Goal: Book appointment/travel/reservation

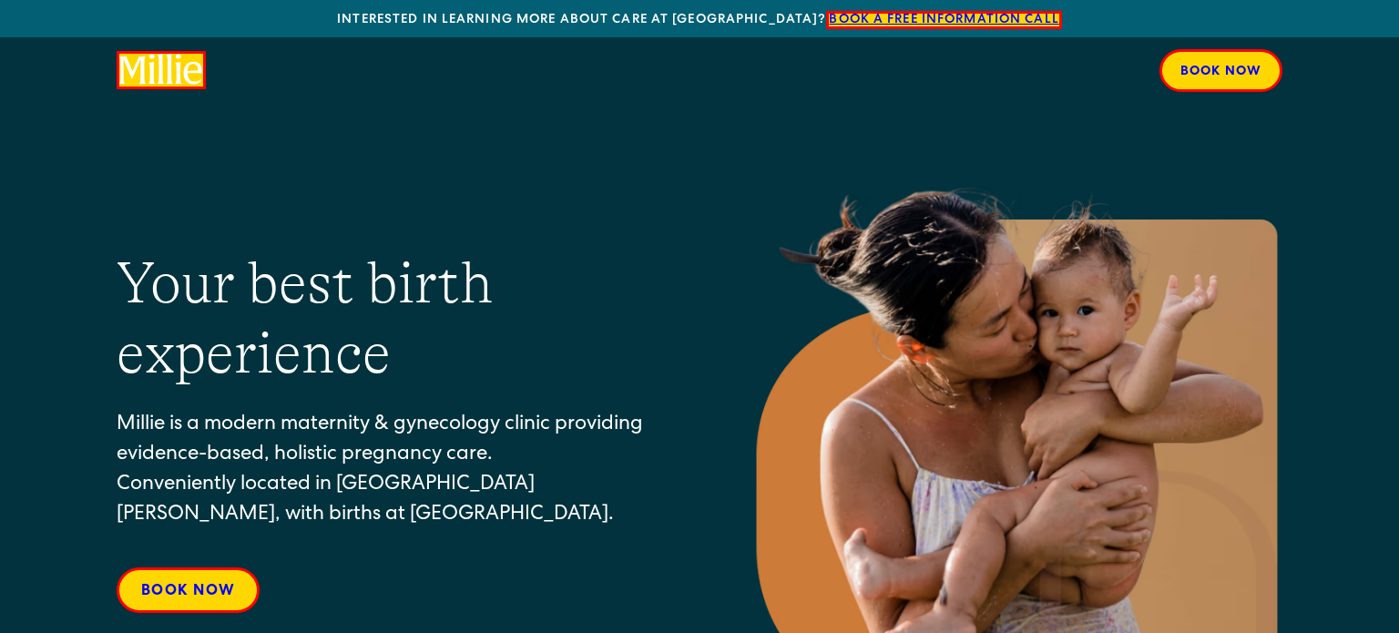
click at [907, 23] on link "Book a free information call" at bounding box center [943, 20] width 235 height 18
click at [1198, 73] on div "Book now" at bounding box center [1221, 72] width 81 height 19
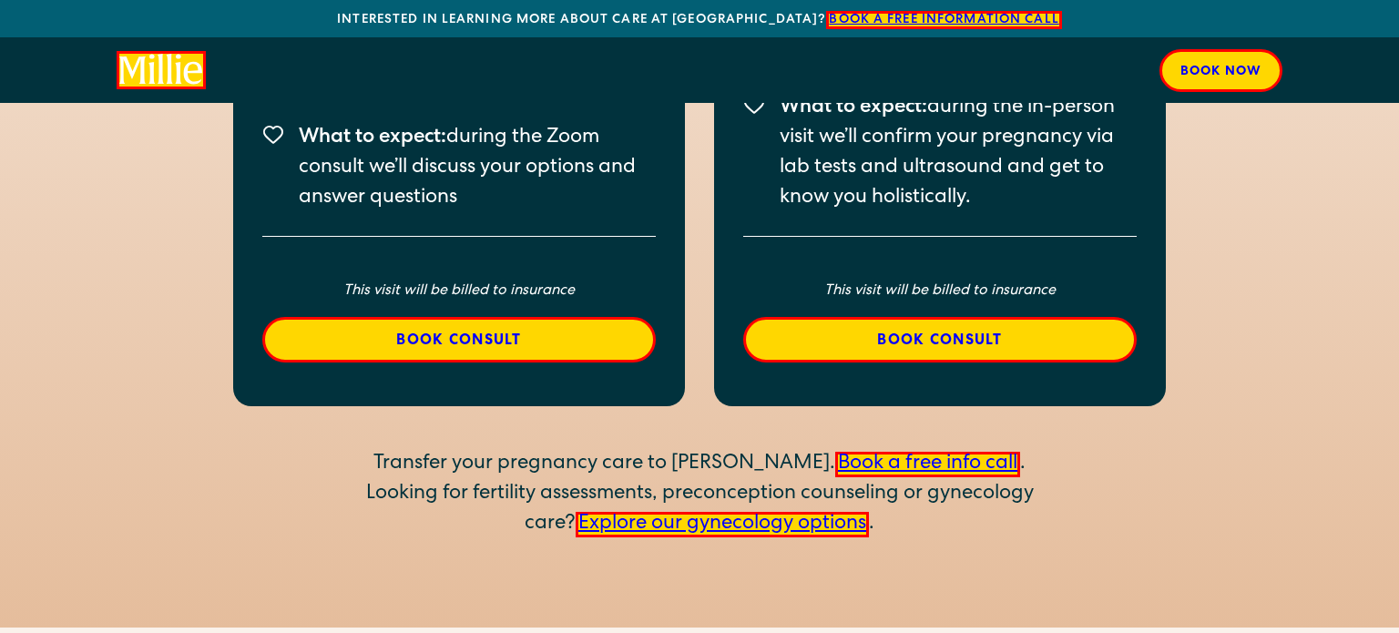
scroll to position [4162, 0]
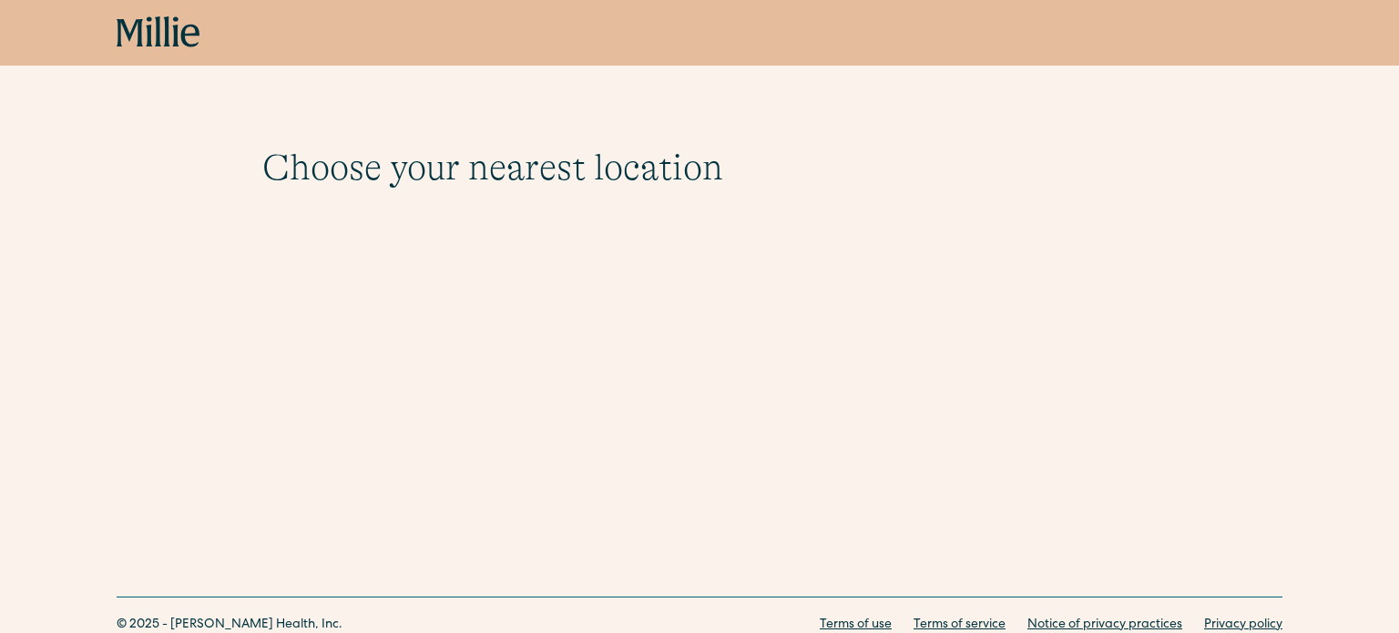
scroll to position [19, 0]
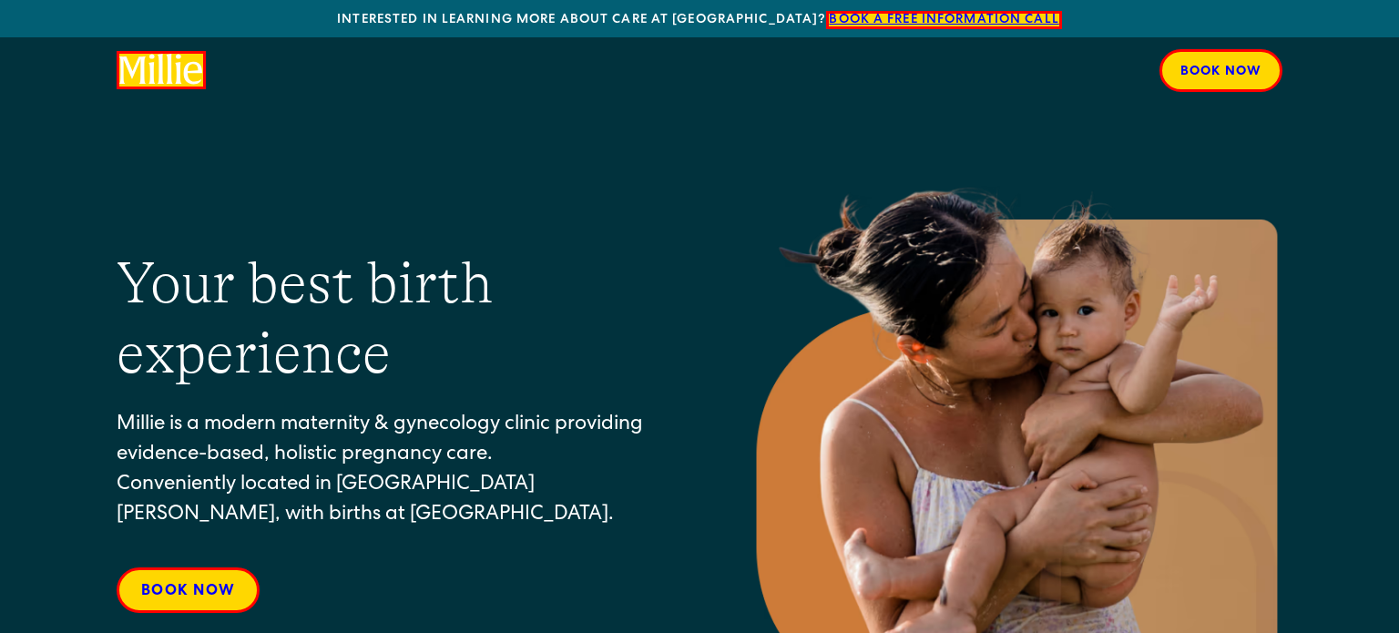
click at [140, 66] on icon "home" at bounding box center [132, 69] width 26 height 27
